Goal: Task Accomplishment & Management: Complete application form

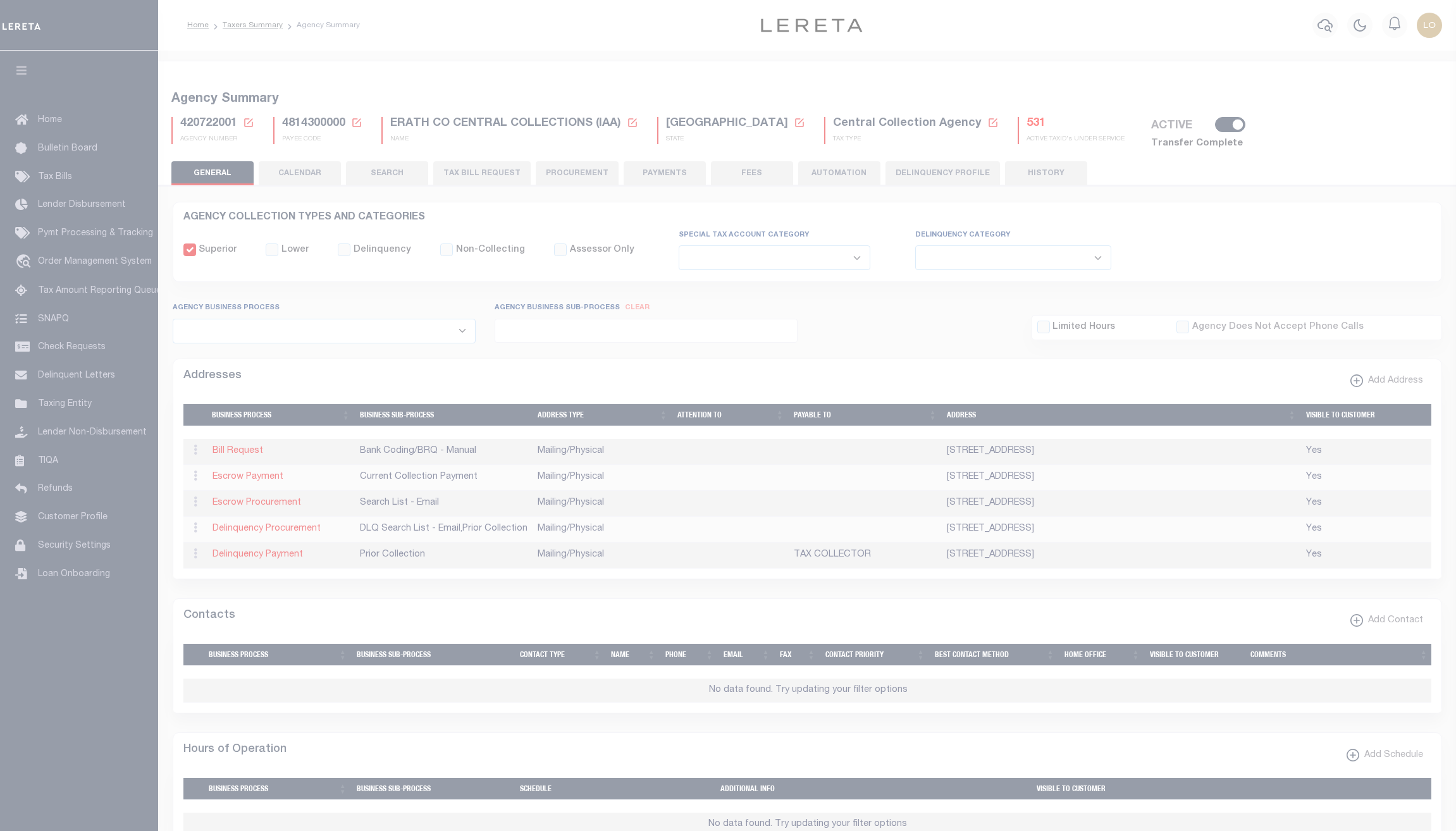
select select
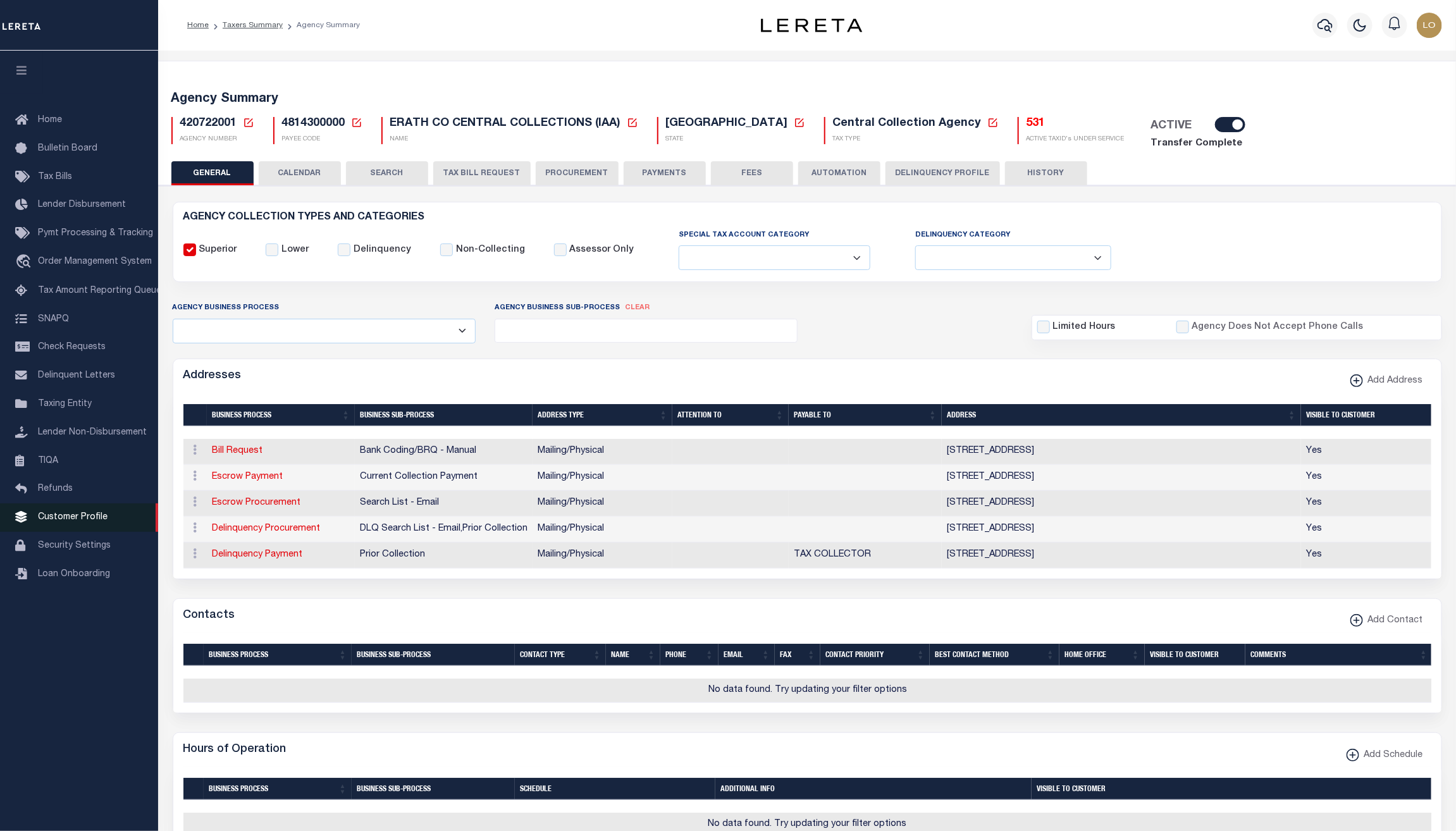
click at [75, 522] on span "Customer Profile" at bounding box center [72, 517] width 69 height 9
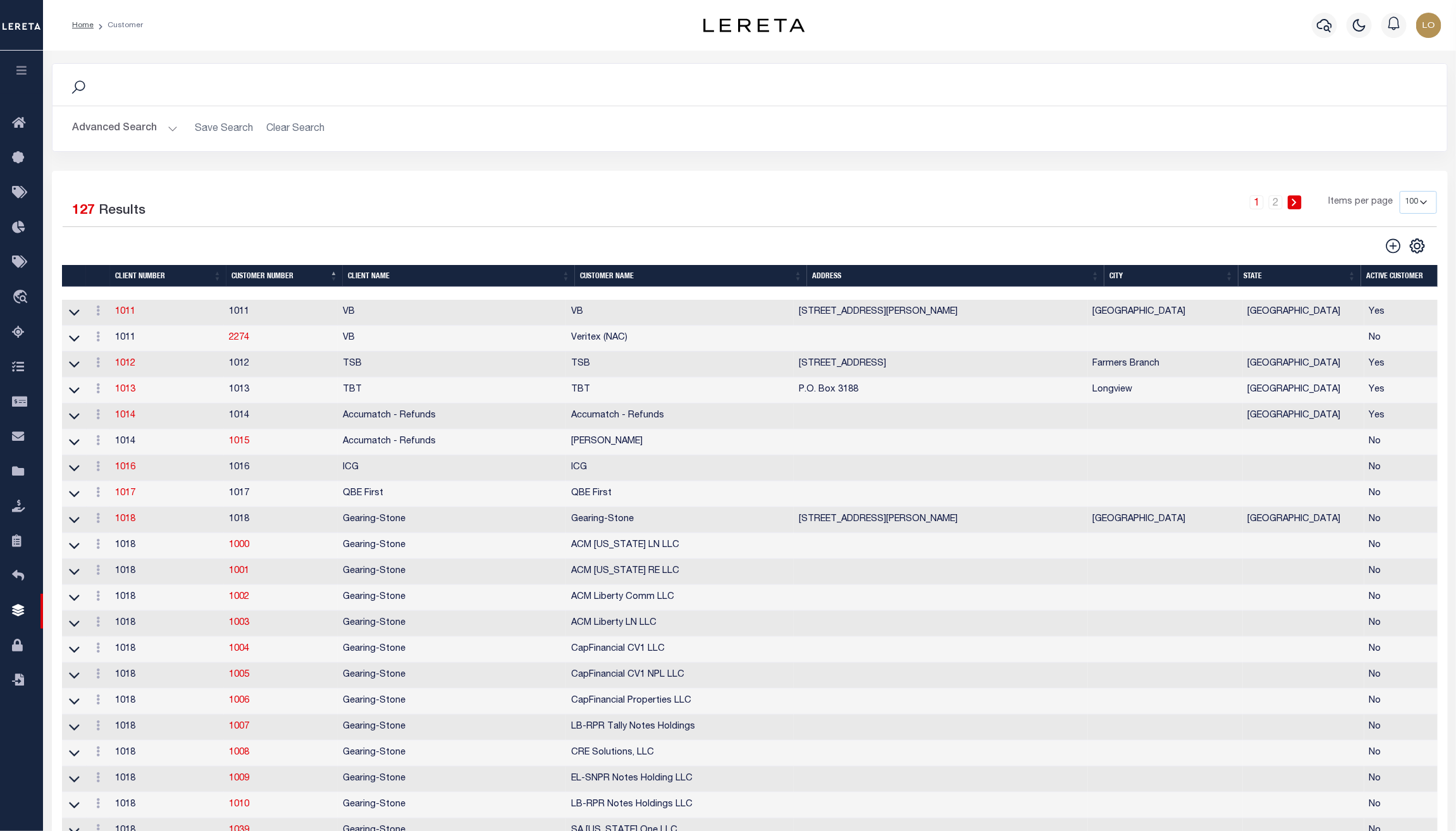
click at [1427, 247] on link at bounding box center [1417, 245] width 21 height 9
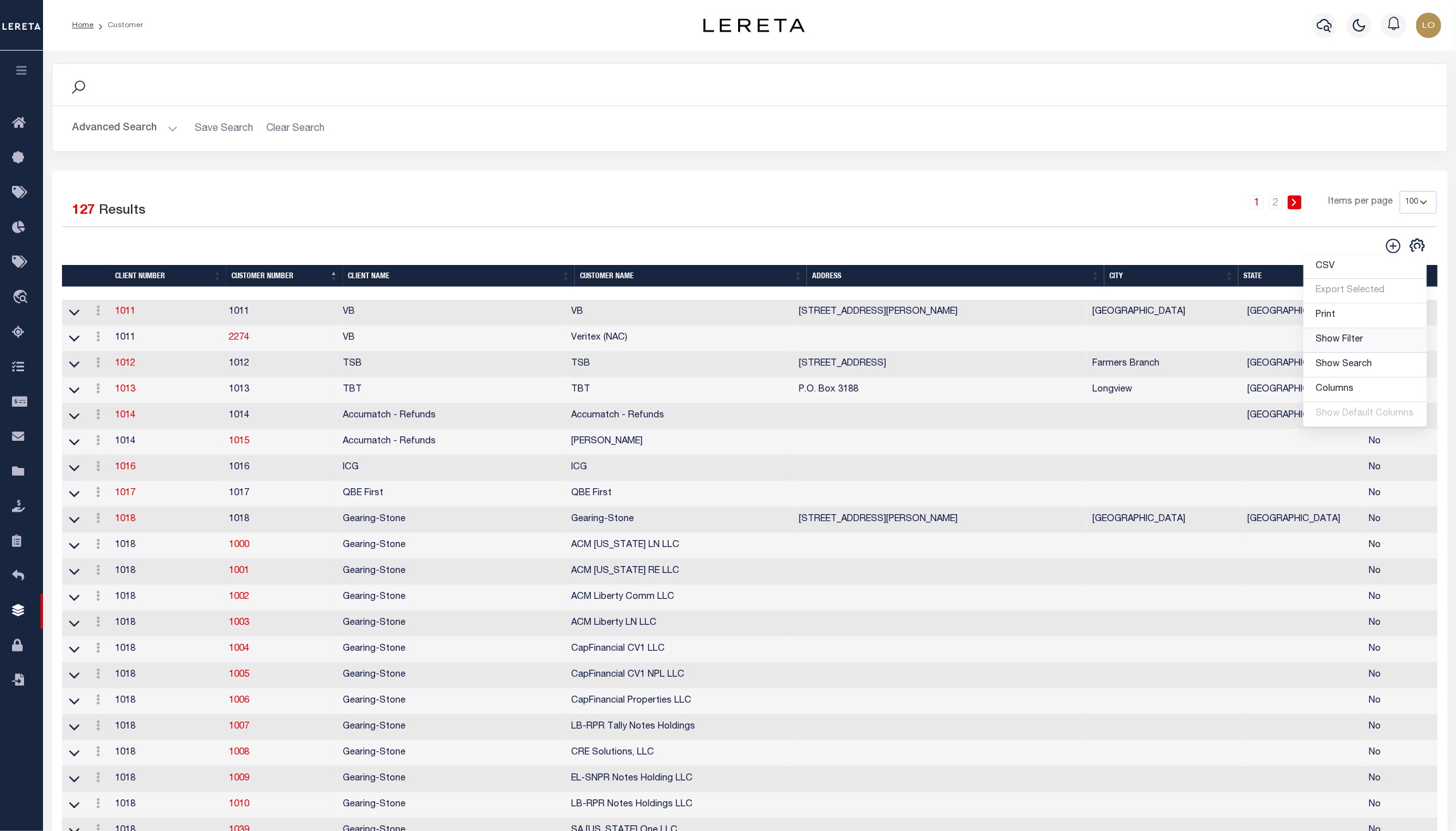
click at [1342, 340] on span "Show Filter" at bounding box center [1340, 340] width 48 height 9
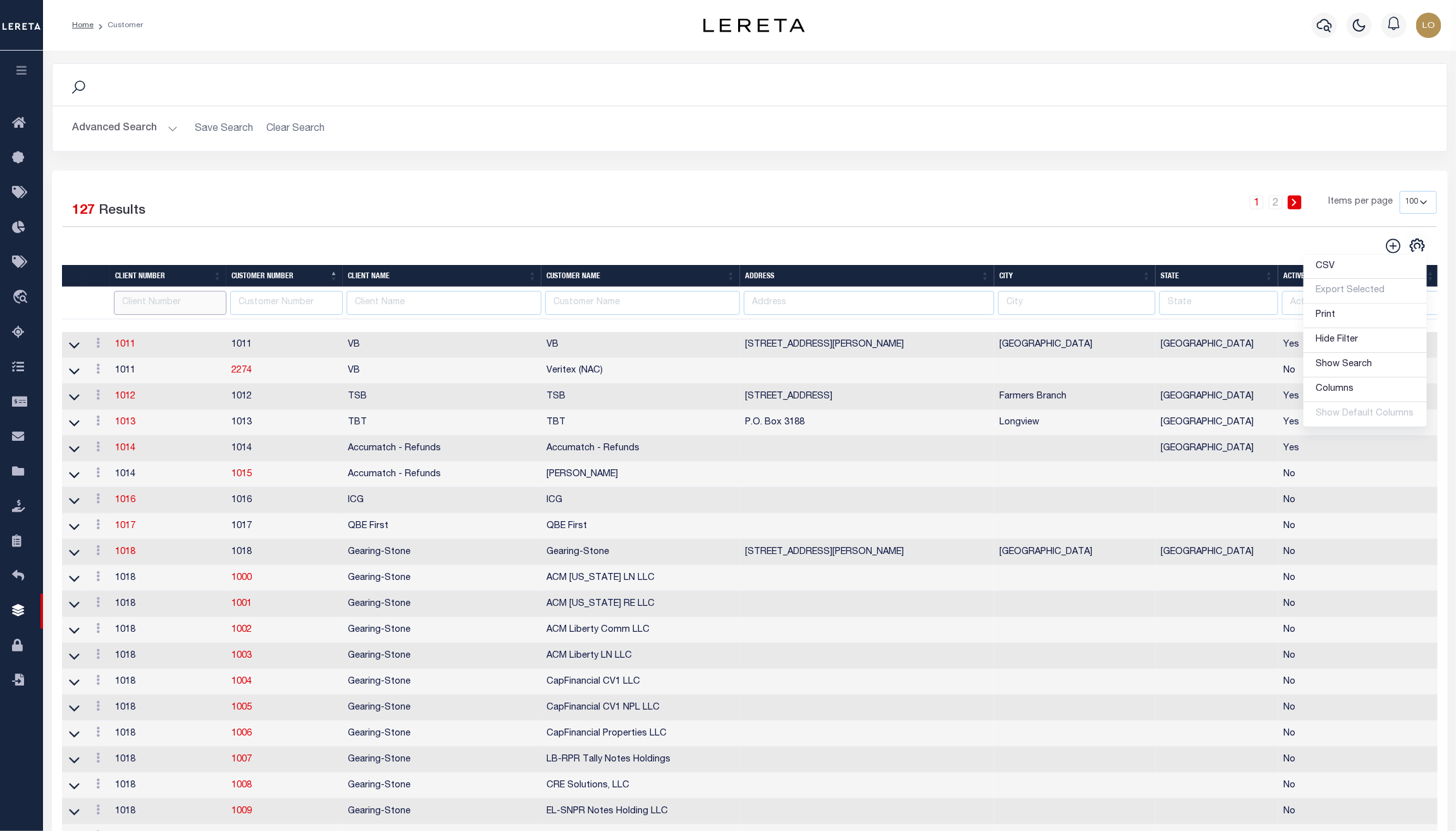
click at [171, 304] on input "text" at bounding box center [170, 303] width 112 height 24
paste input "2198"
type input "2198"
click at [380, 219] on div "Selected 127 Results" at bounding box center [228, 208] width 329 height 35
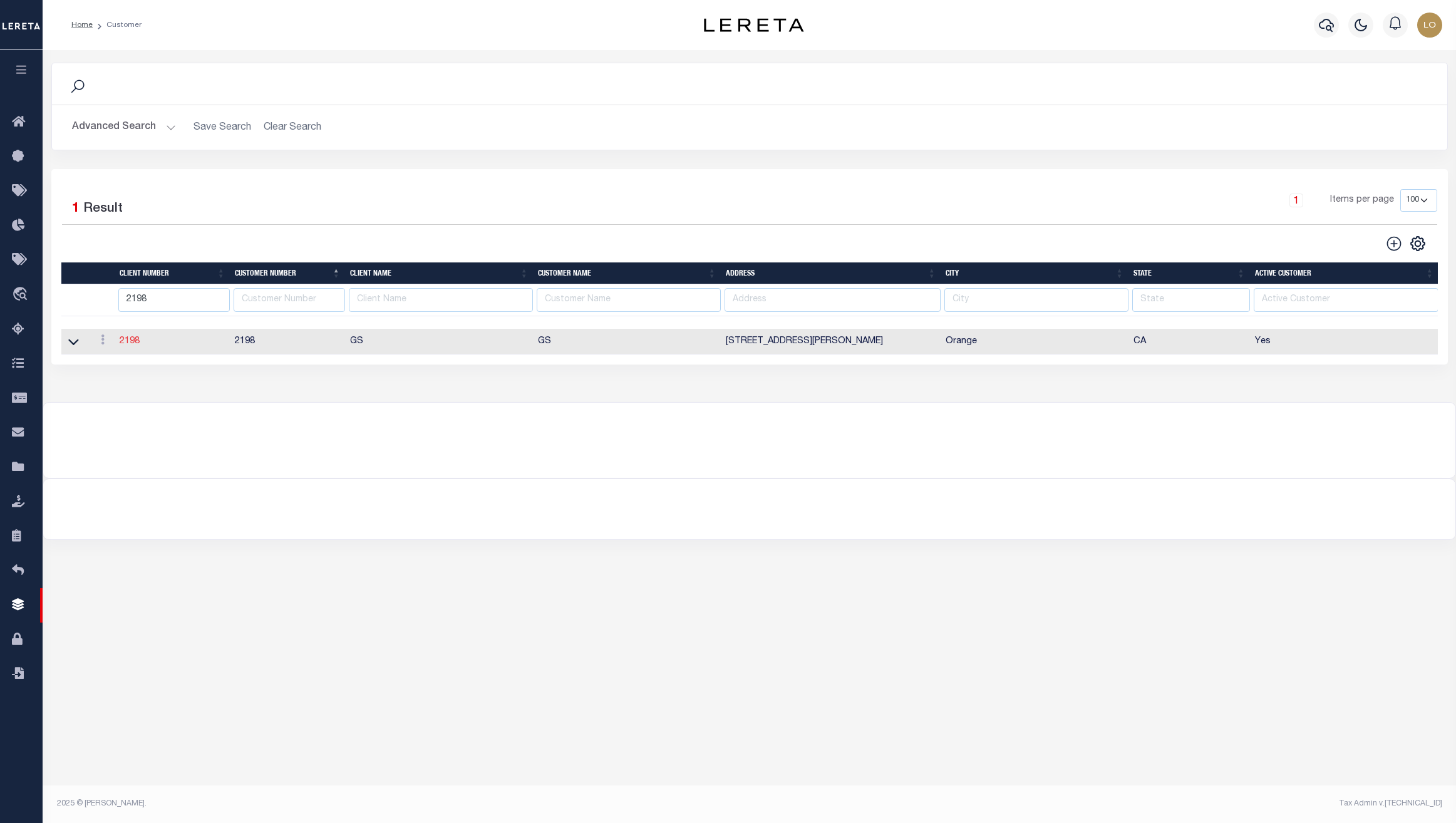
click at [130, 346] on link "2198" at bounding box center [129, 341] width 20 height 9
select select
type input "GS"
type input "2198"
type input "GS"
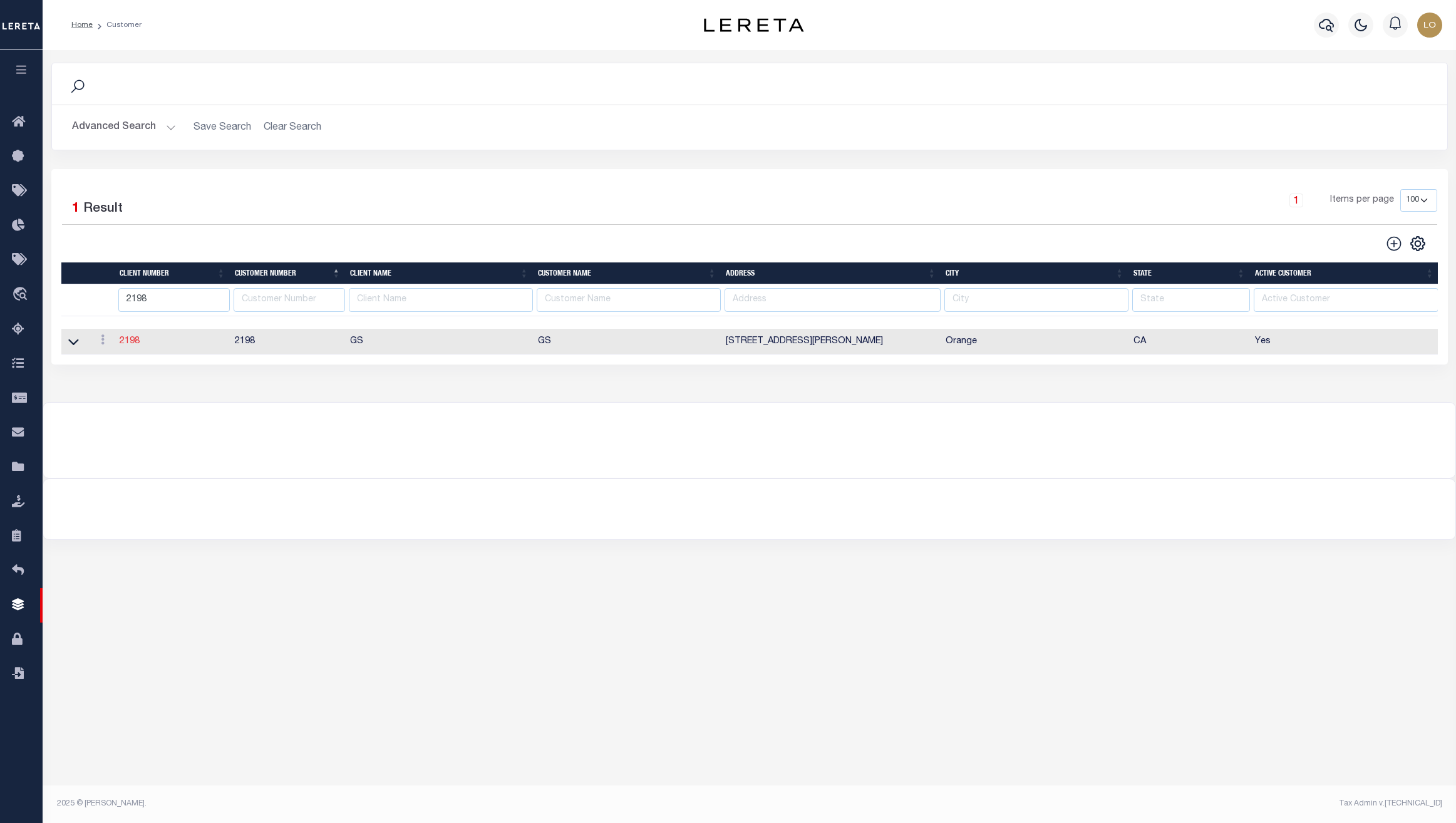
type input "[PERSON_NAME]"
type input "Suttey"
select select "Mixed Portfolio"
type input "[PERSON_NAME]"
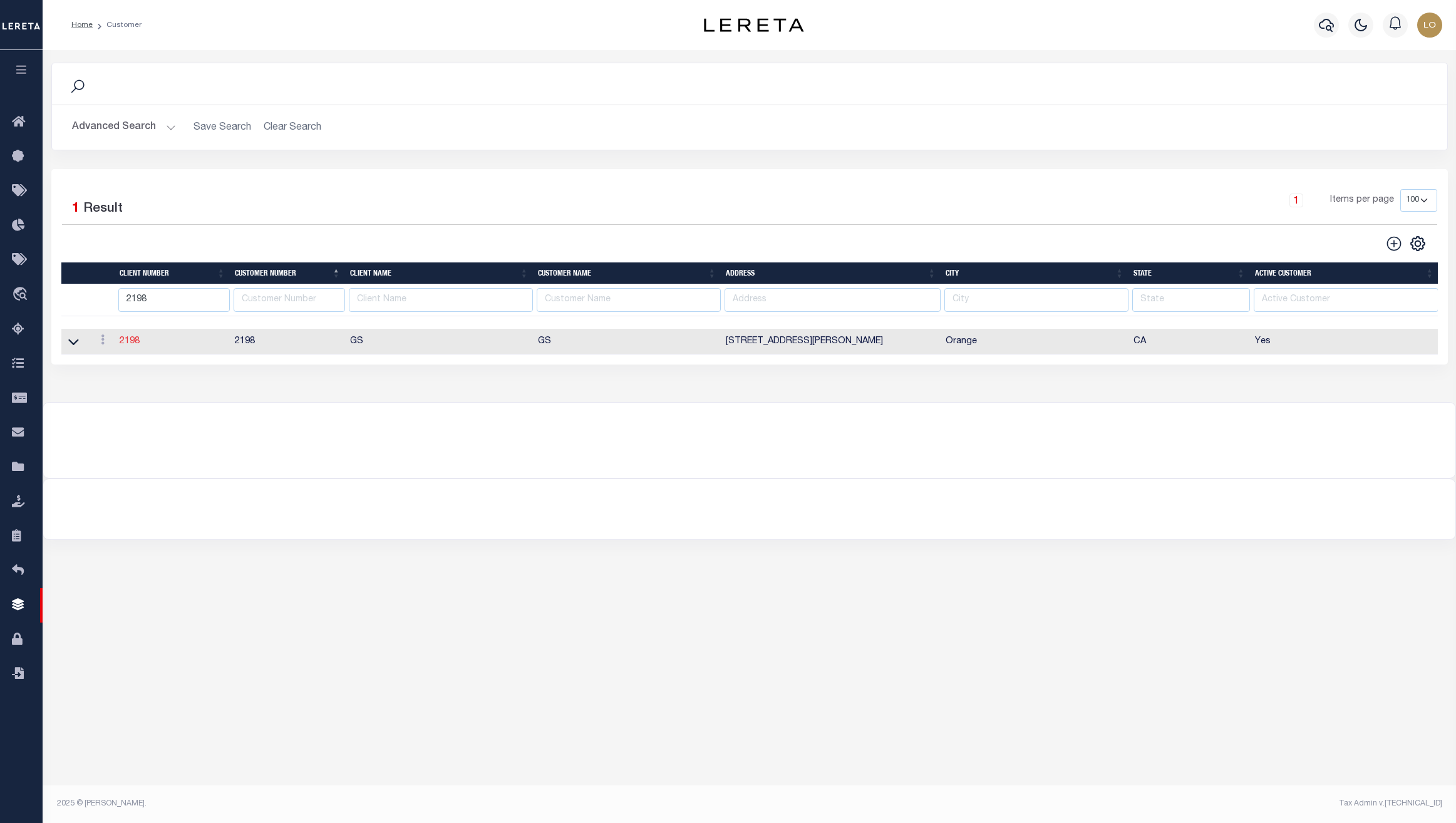
type input "[PERSON_NAME]"
checkbox input "true"
select select
checkbox input "true"
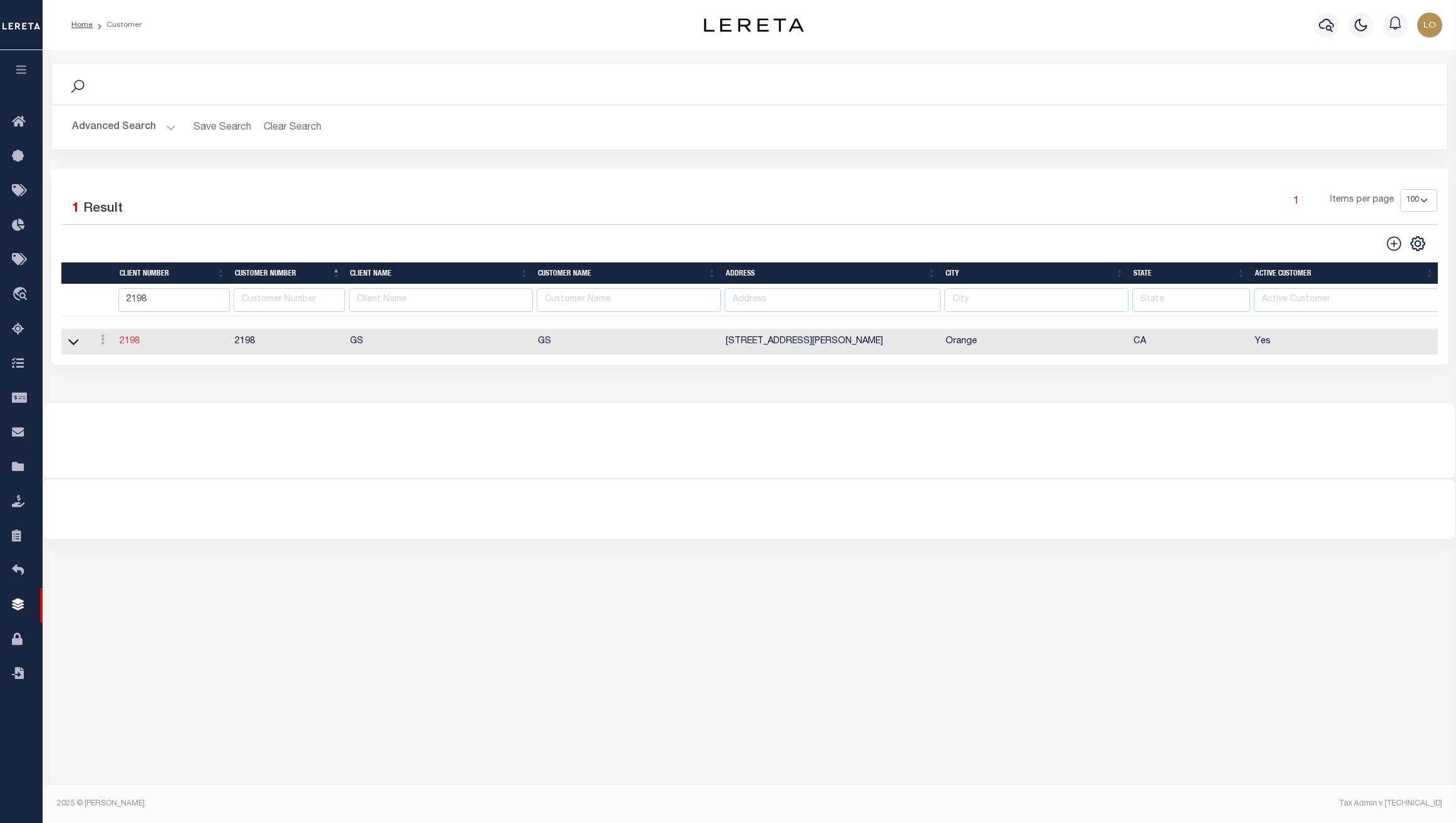
type textarea "Minimum loan volume is charged annually, not monthly. 40 x 12 = 480 minimum loa…"
type input "40"
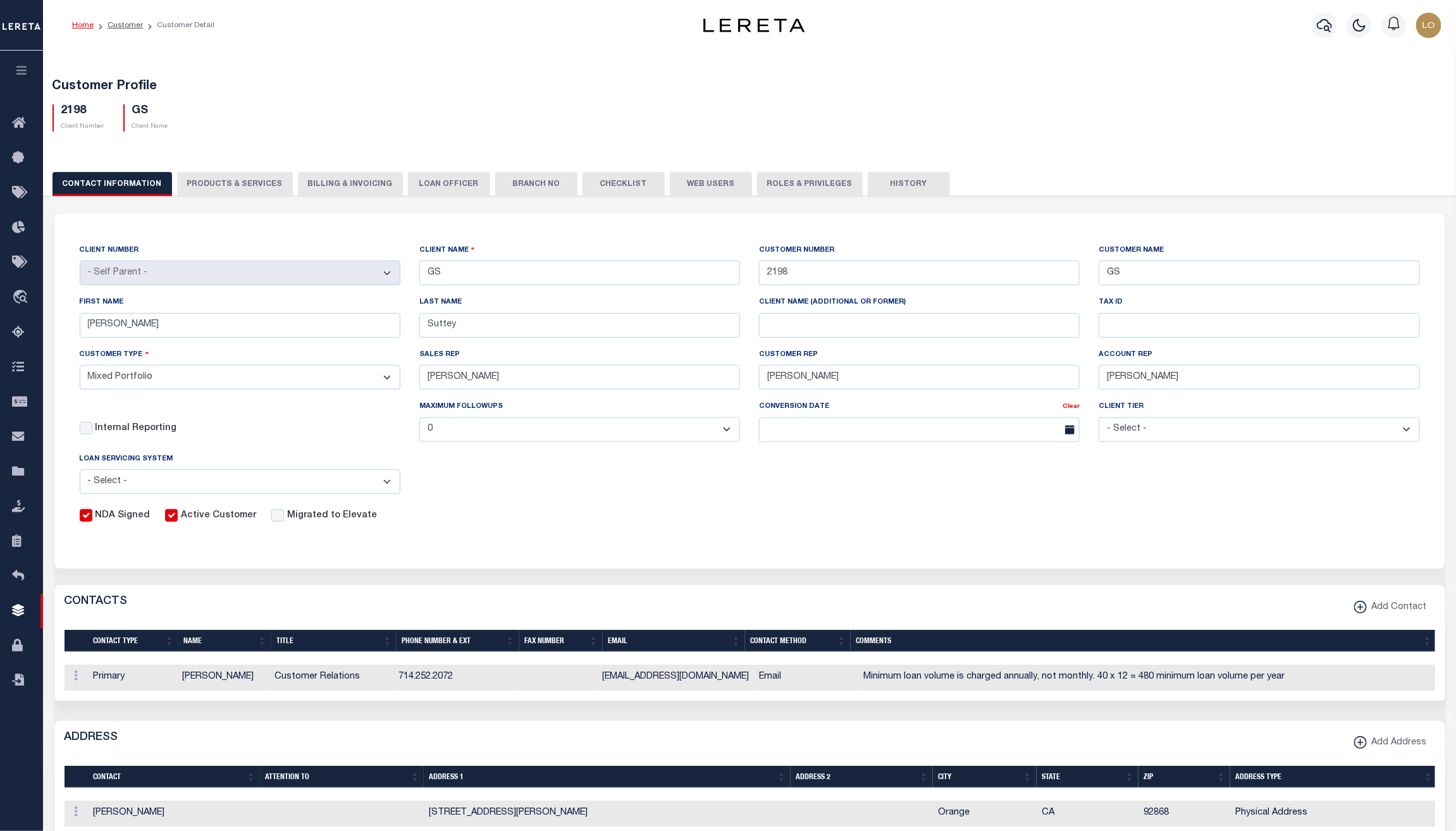
click at [195, 183] on button "PRODUCTS & SERVICES" at bounding box center [235, 183] width 116 height 24
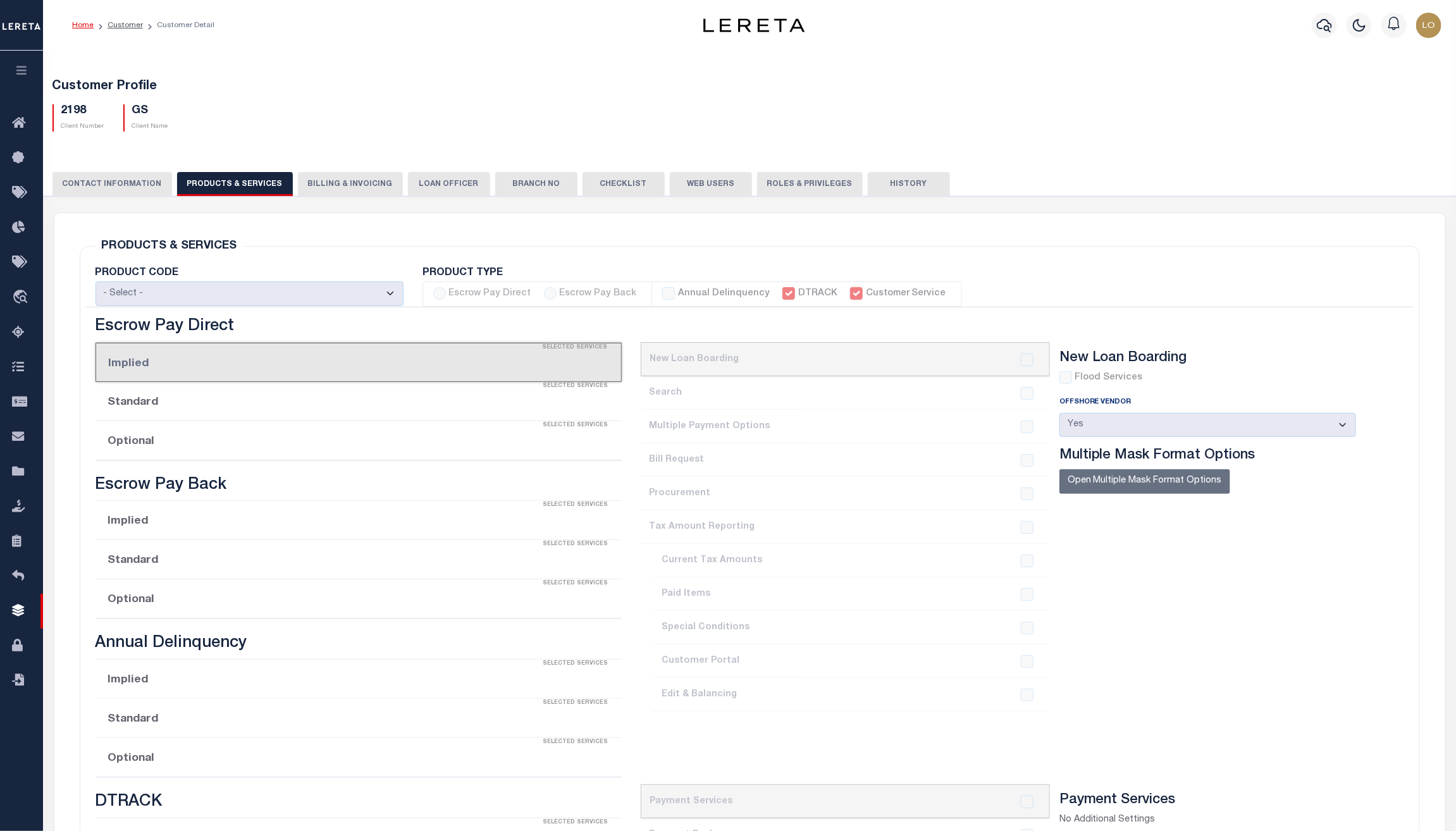
select select "STX"
radio input "true"
checkbox input "true"
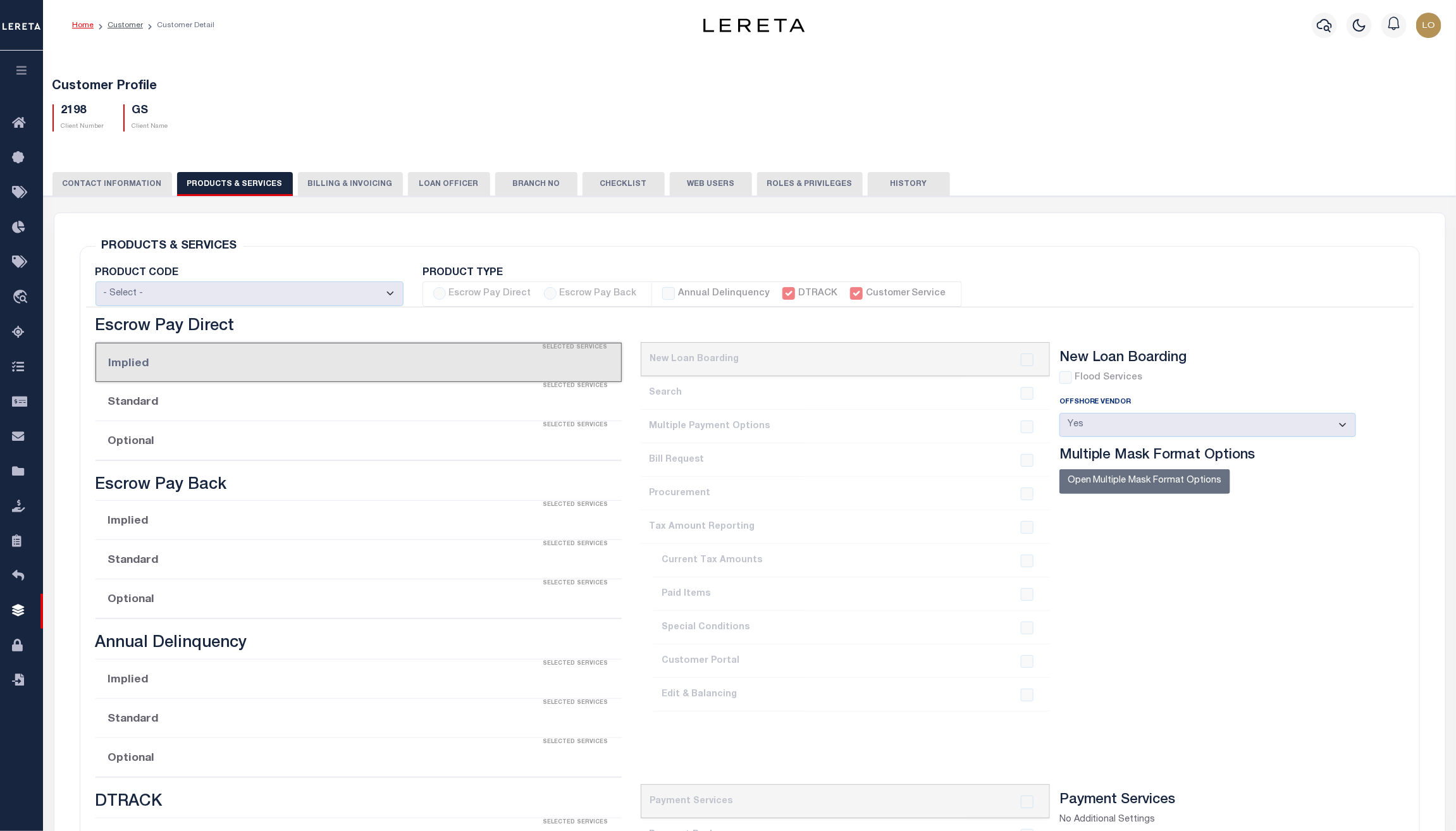
checkbox input "true"
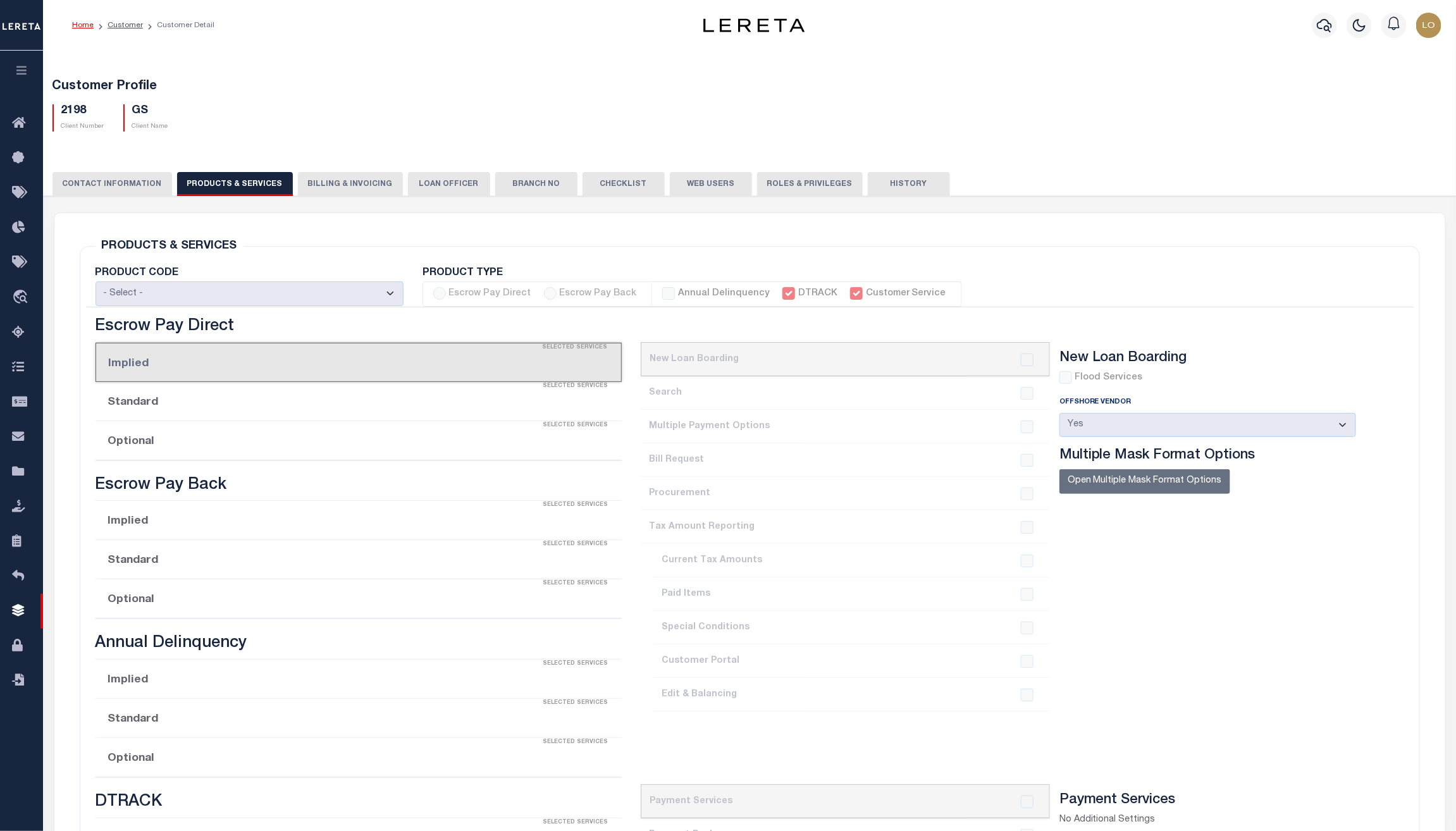
checkbox input "true"
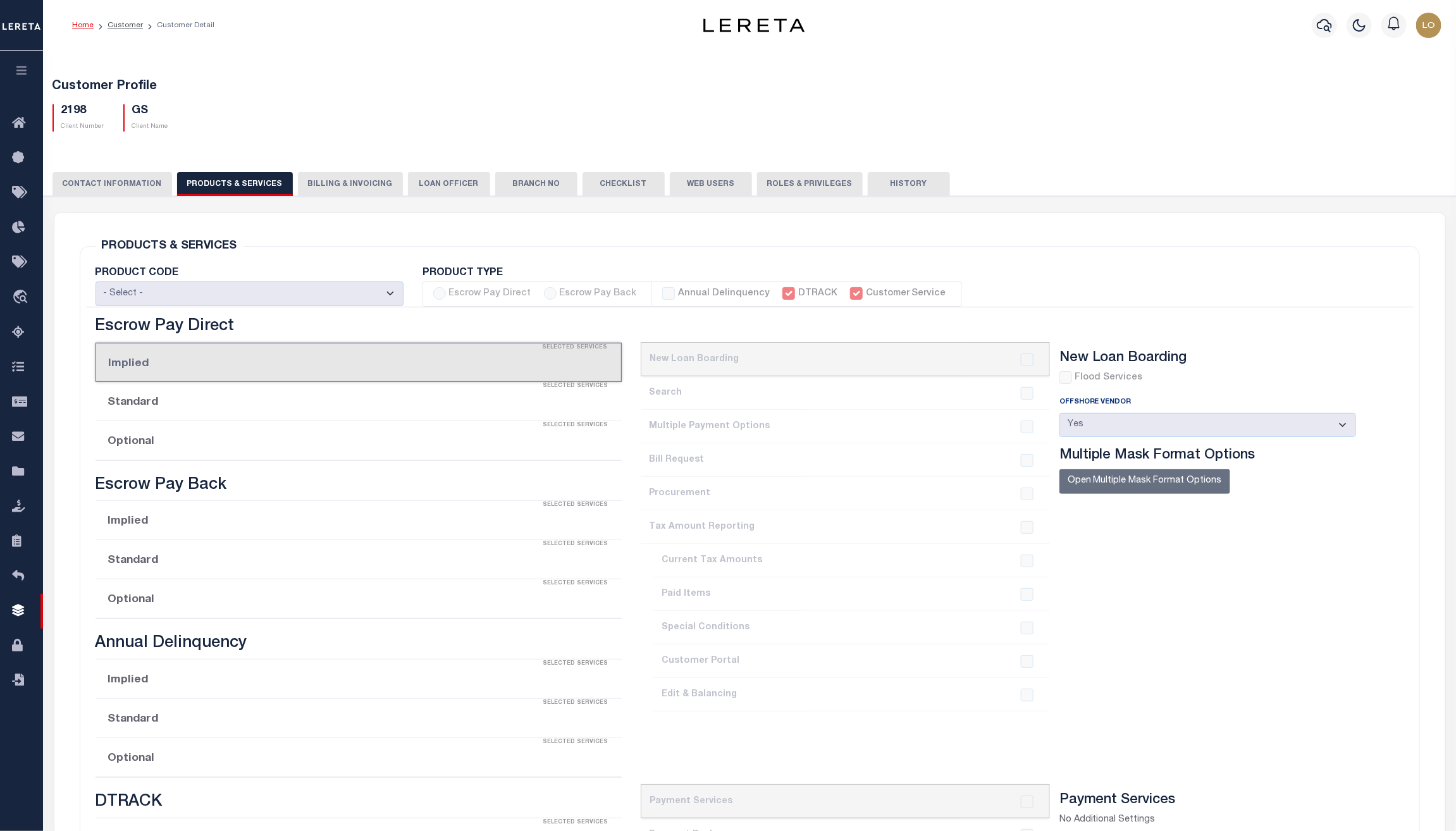
checkbox input "true"
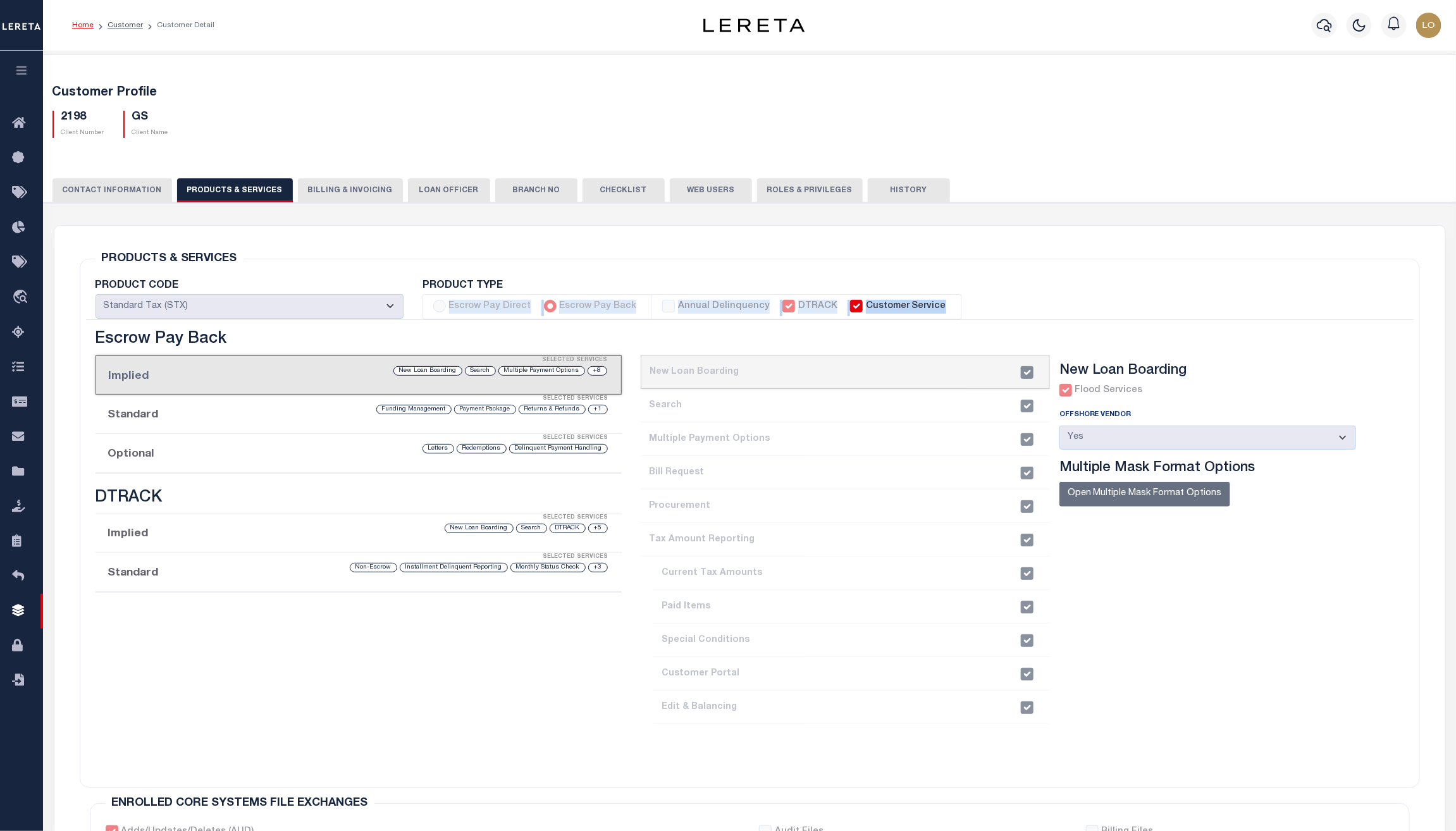
drag, startPoint x: 948, startPoint y: 308, endPoint x: 448, endPoint y: 310, distance: 500.0
click at [448, 310] on ul "Escrow Pay Direct Escrow Pay Back Annual Delinquency DTRACK Customer Service" at bounding box center [904, 307] width 963 height 25
copy ul "Escrow Pay Direct Escrow Pay Back Annual Delinquency DTRACK Customer Service"
